Goal: Task Accomplishment & Management: Use online tool/utility

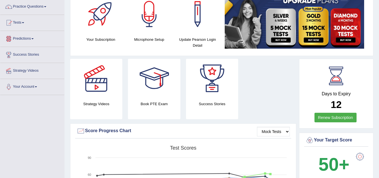
scroll to position [34, 0]
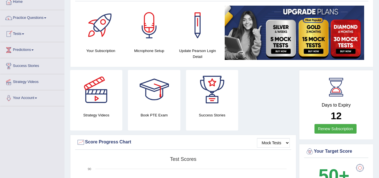
click at [20, 32] on link "Tests" at bounding box center [32, 33] width 64 height 14
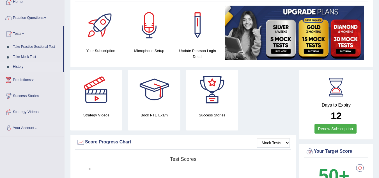
click at [19, 65] on link "History" at bounding box center [36, 67] width 53 height 10
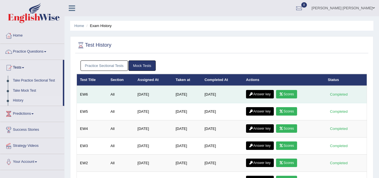
click at [287, 93] on link "Scores" at bounding box center [286, 94] width 21 height 8
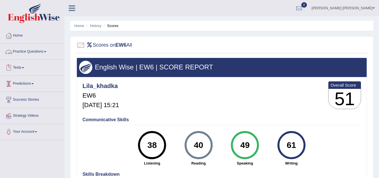
click at [29, 53] on link "Practice Questions" at bounding box center [32, 51] width 64 height 14
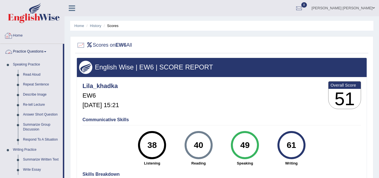
click at [18, 34] on link "Home" at bounding box center [32, 35] width 64 height 14
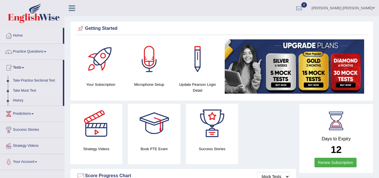
click at [28, 90] on link "Take Mock Test" at bounding box center [36, 91] width 53 height 10
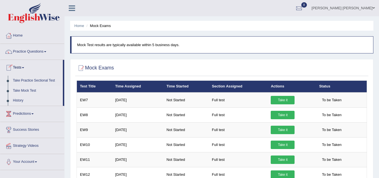
click at [21, 100] on link "History" at bounding box center [36, 100] width 53 height 10
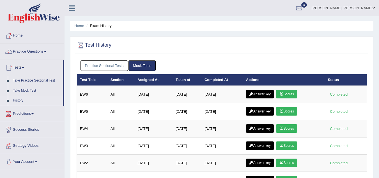
click at [103, 66] on link "Practice Sectional Tests" at bounding box center [105, 65] width 48 height 10
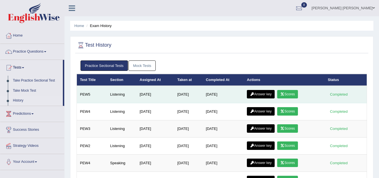
click at [288, 92] on link "Scores" at bounding box center [287, 94] width 21 height 8
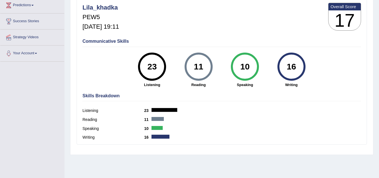
scroll to position [79, 0]
click at [243, 154] on div "Scores on PEW5 » listening English Wise | PEW5 | SCORE REPORT Lila_khadka PEW5 …" at bounding box center [222, 56] width 304 height 197
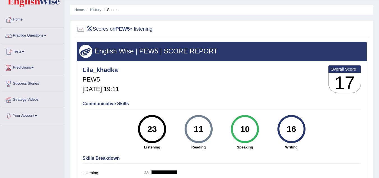
scroll to position [0, 0]
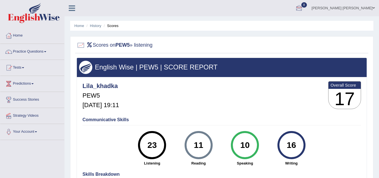
click at [304, 9] on div at bounding box center [299, 8] width 8 height 8
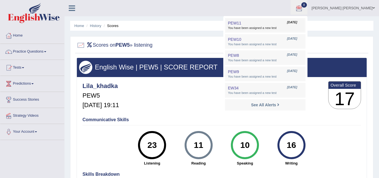
click at [287, 28] on span "You have been assigned a new test" at bounding box center [265, 28] width 75 height 4
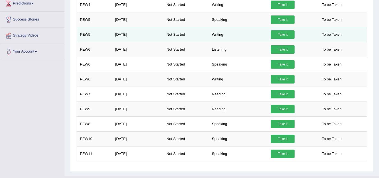
scroll to position [111, 0]
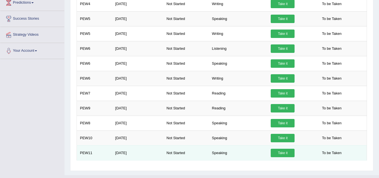
click at [282, 152] on link "Take it" at bounding box center [283, 153] width 24 height 8
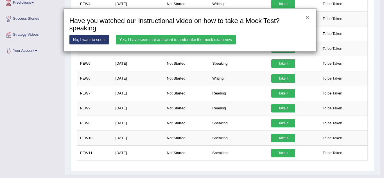
click at [307, 17] on button "×" at bounding box center [306, 17] width 3 height 6
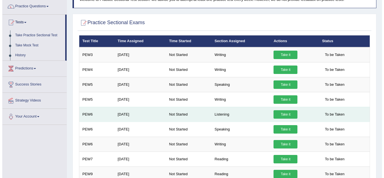
scroll to position [32, 0]
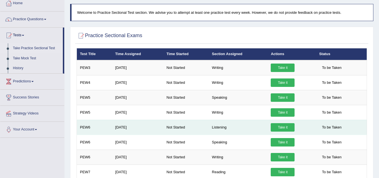
click at [281, 127] on link "Take it" at bounding box center [283, 127] width 24 height 8
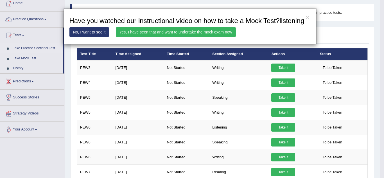
click at [173, 32] on link "Yes, I have seen that and want to undertake the mock exam now" at bounding box center [176, 32] width 120 height 10
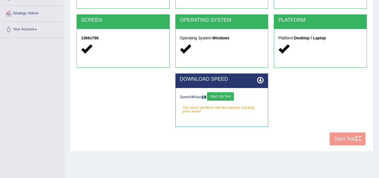
scroll to position [117, 0]
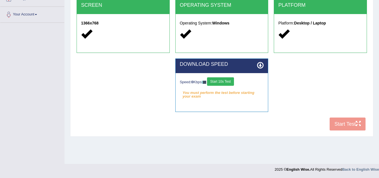
click at [189, 49] on div "OPERATING SYSTEM Operating System: Windows" at bounding box center [221, 25] width 93 height 53
click at [228, 85] on button "Start 10s Test" at bounding box center [220, 81] width 27 height 8
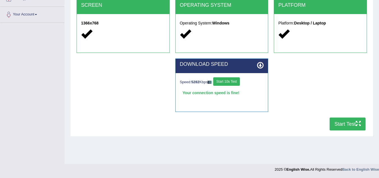
click at [344, 126] on button "Start Test" at bounding box center [348, 123] width 36 height 13
click at [346, 126] on button "Start Test" at bounding box center [348, 123] width 36 height 13
